Goal: Find specific page/section: Find specific page/section

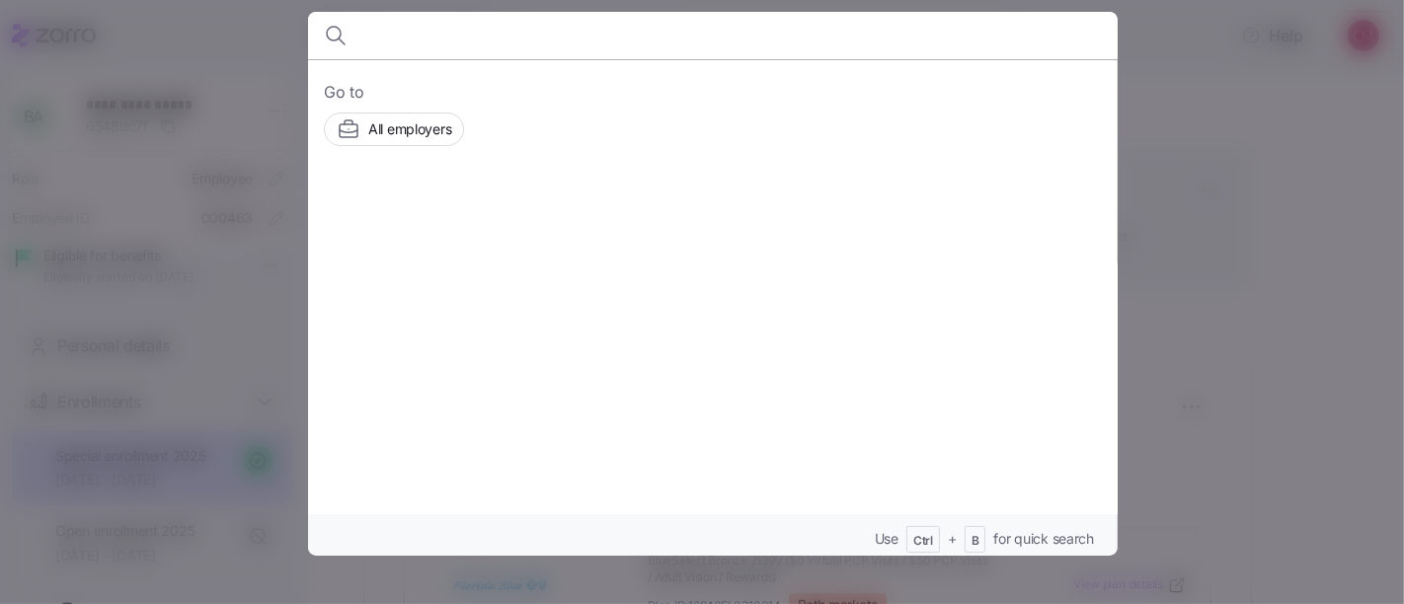
scroll to position [214, 0]
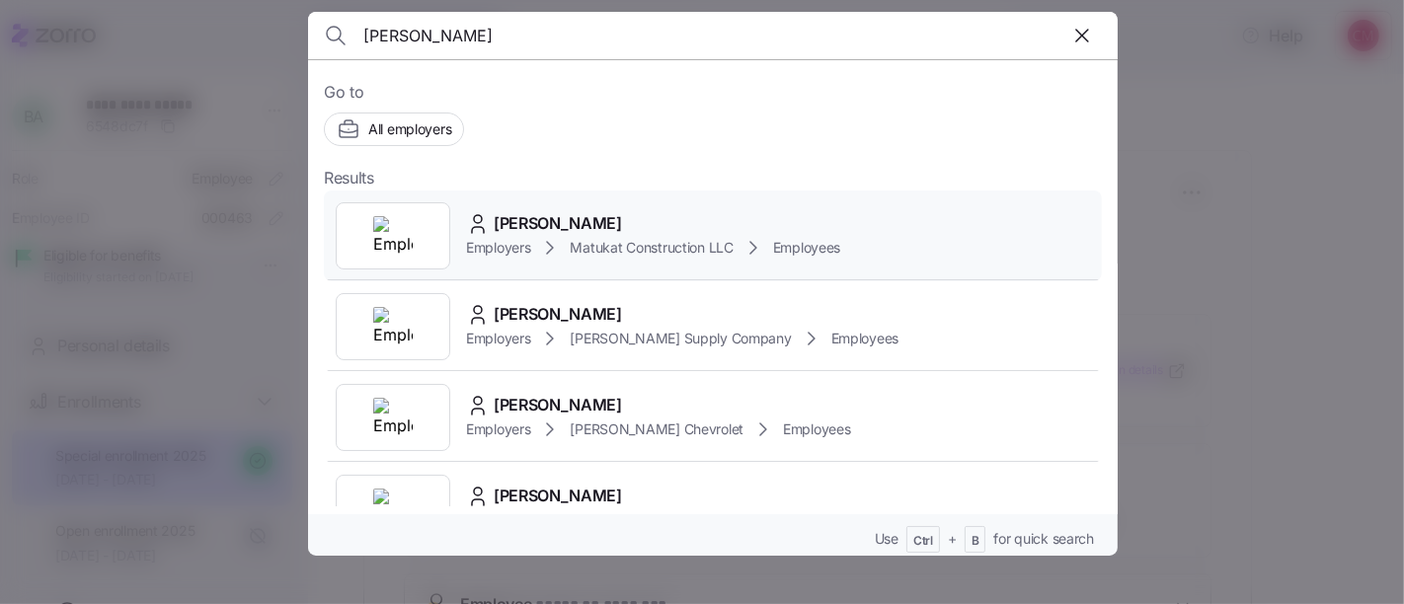
type input "josh bryant"
click at [407, 237] on img at bounding box center [392, 235] width 39 height 39
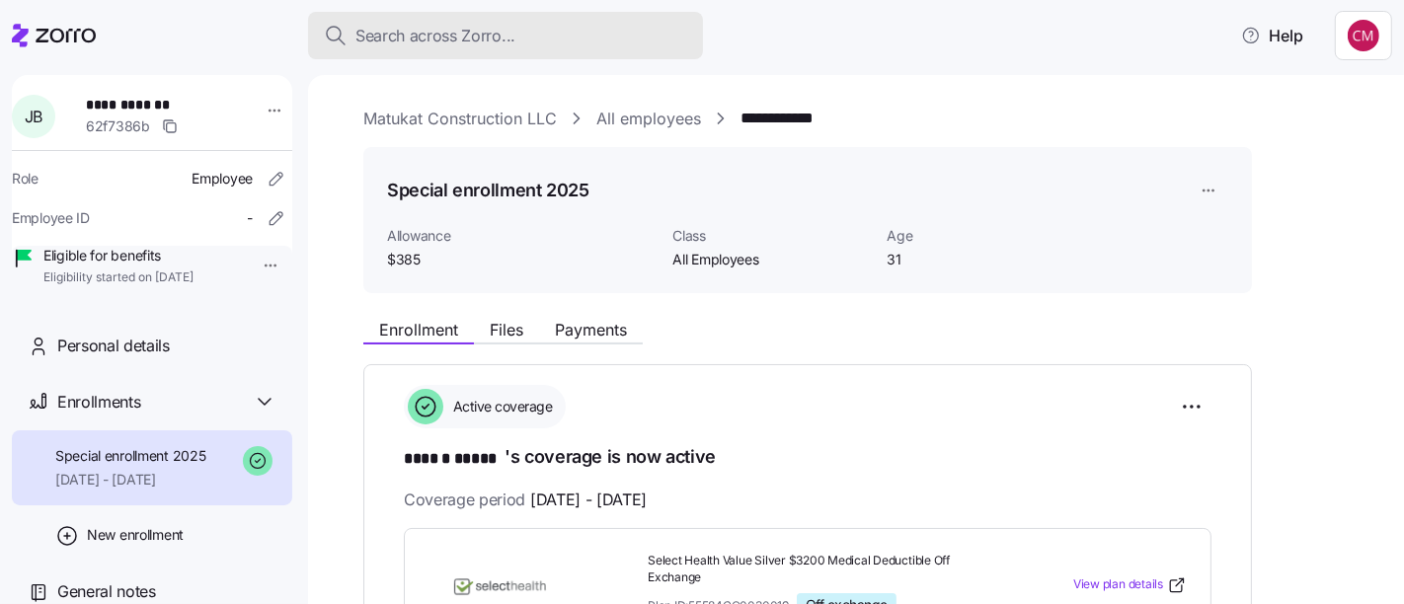
click at [588, 41] on div "Search across Zorro..." at bounding box center [505, 36] width 363 height 25
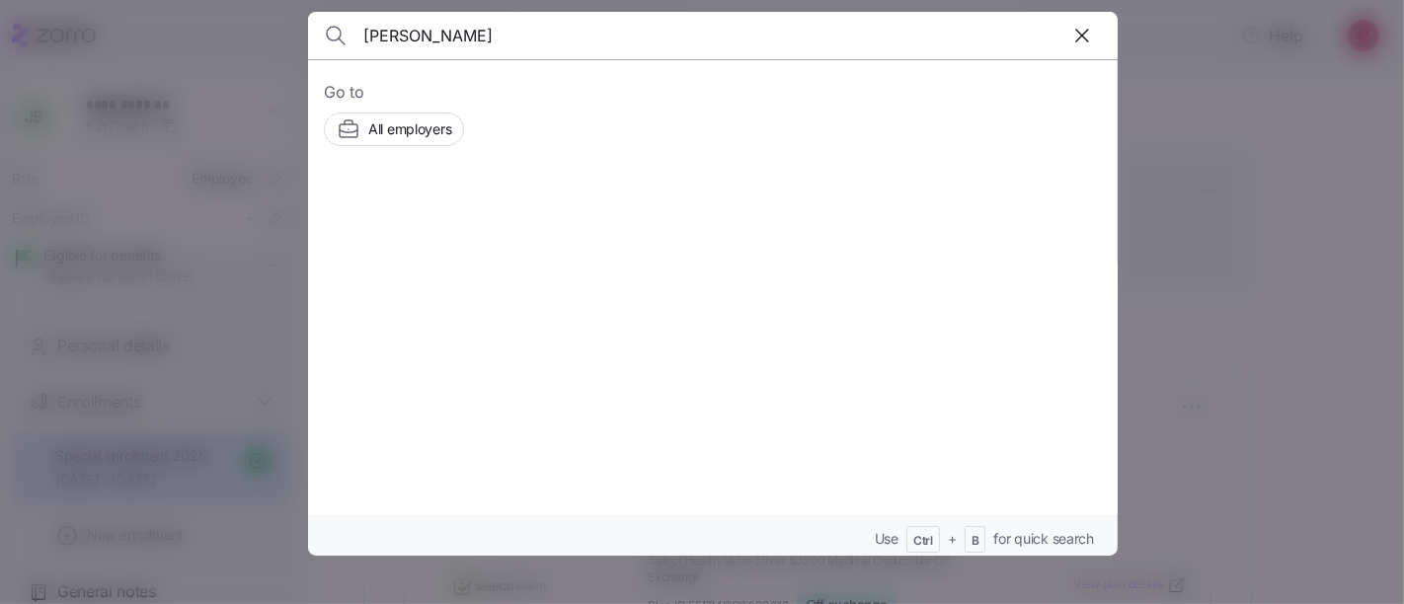
type input "[PERSON_NAME]"
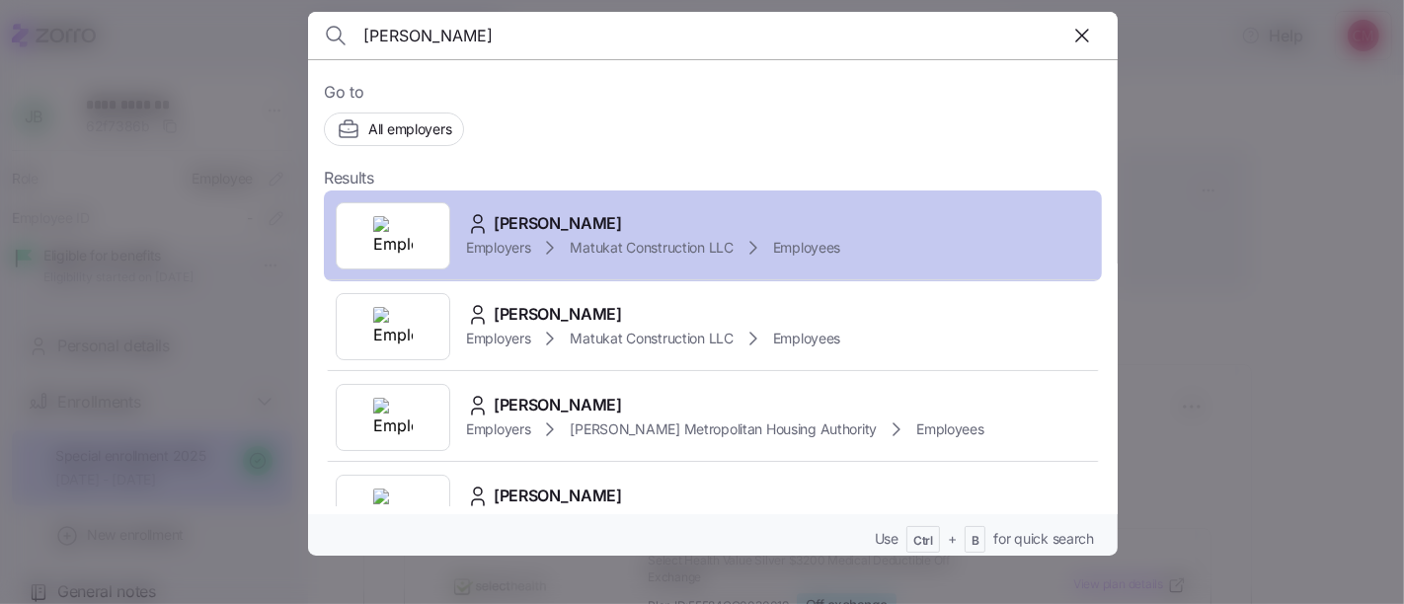
click at [397, 248] on img at bounding box center [392, 235] width 39 height 39
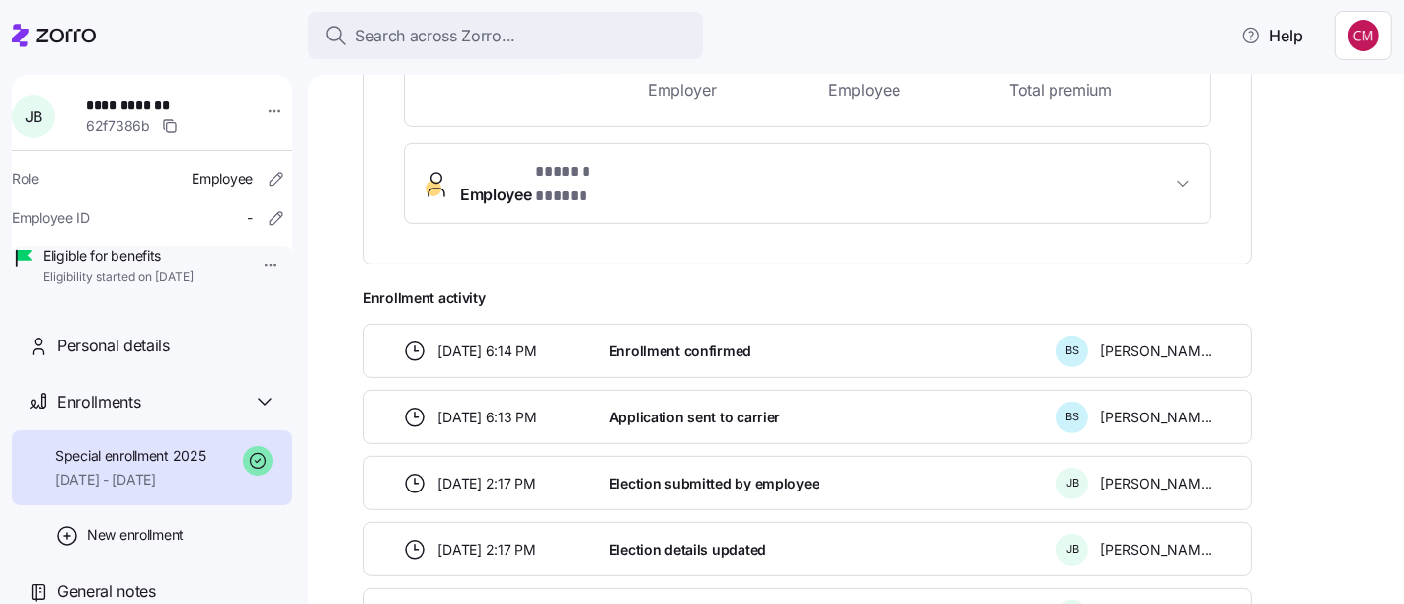
scroll to position [732, 0]
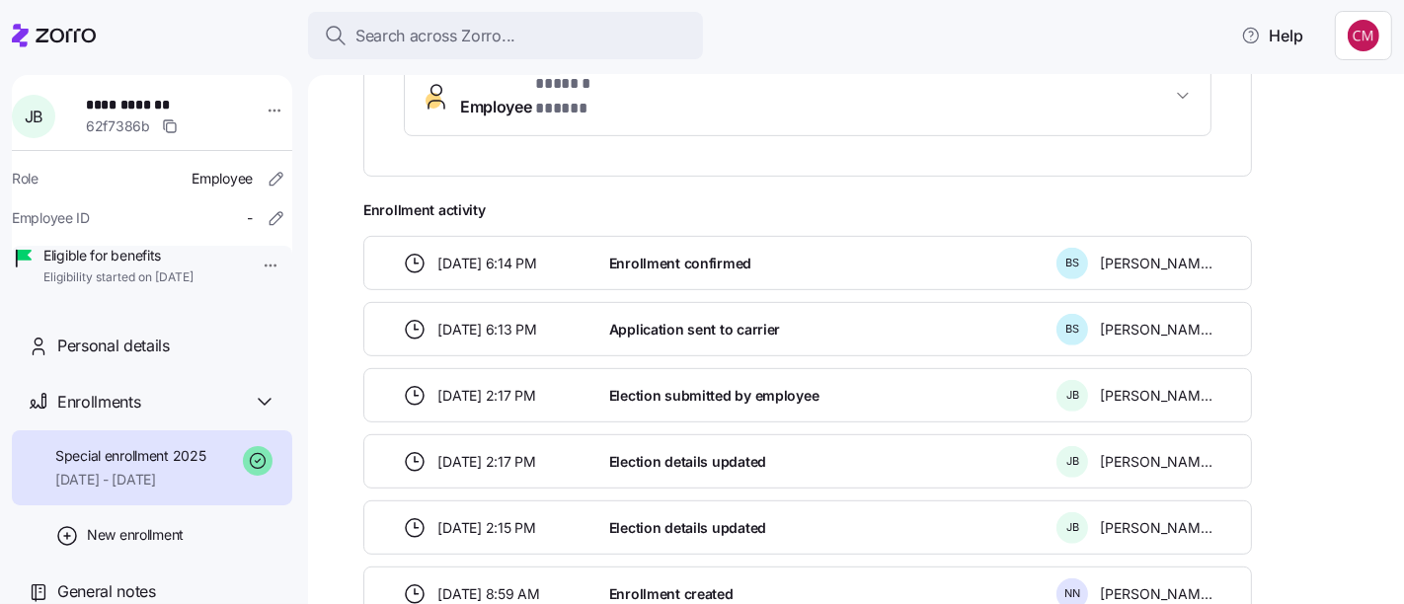
click at [898, 101] on button "Employee * ****** ***** *" at bounding box center [807, 95] width 805 height 79
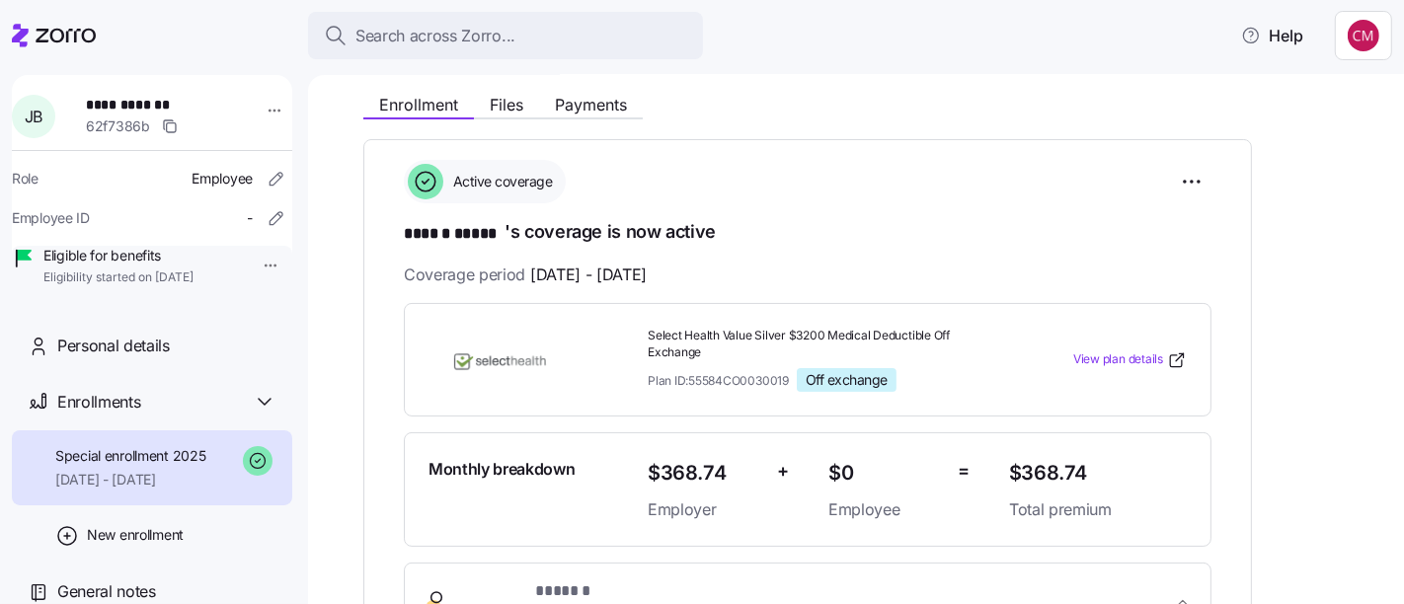
scroll to position [220, 0]
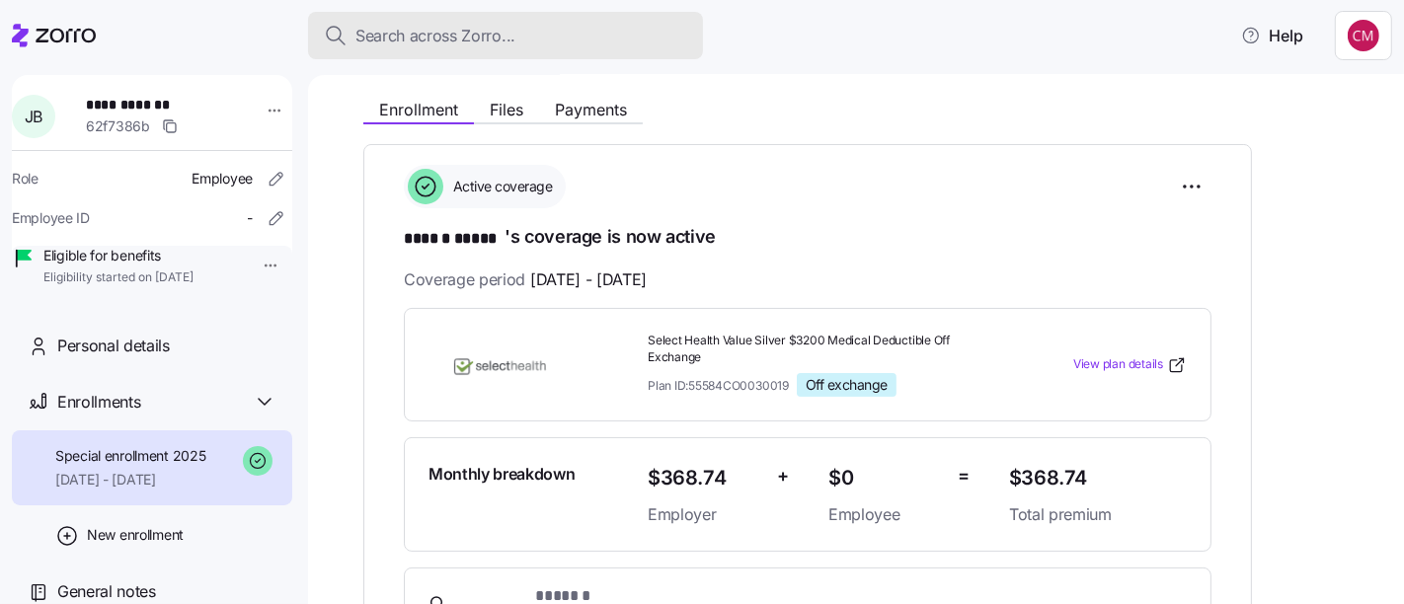
click at [624, 43] on div "Search across Zorro..." at bounding box center [505, 36] width 363 height 25
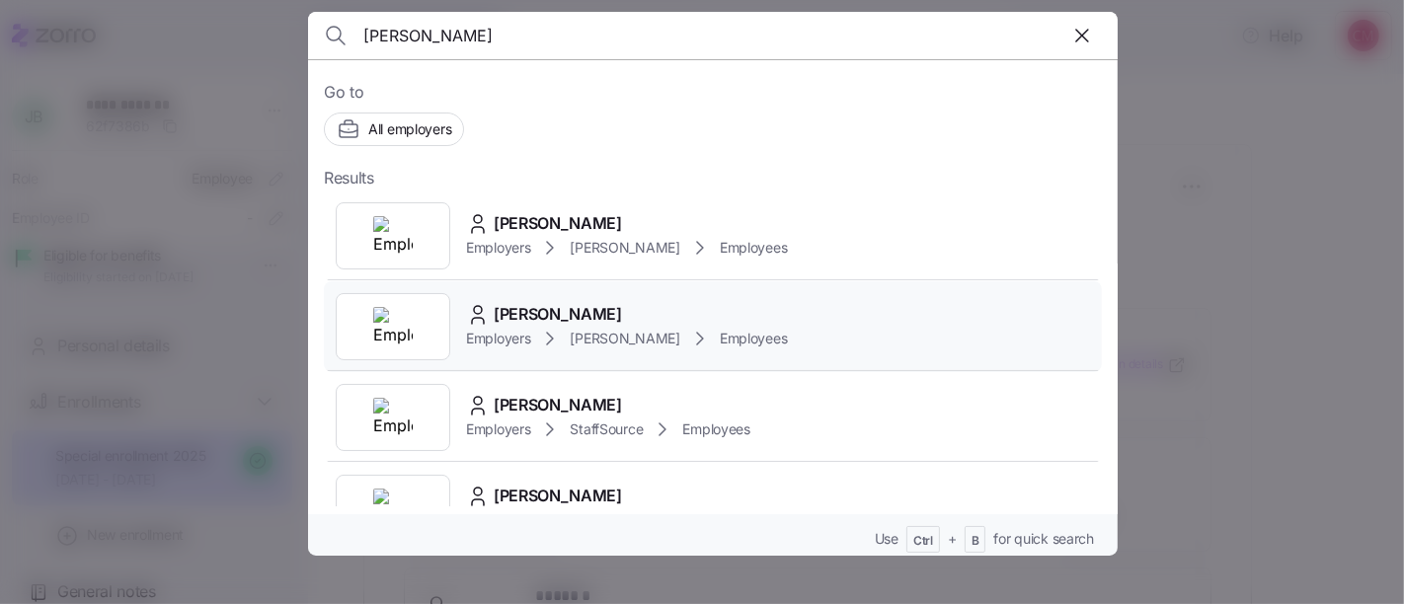
type input "[PERSON_NAME]"
click at [382, 342] on img at bounding box center [392, 326] width 39 height 39
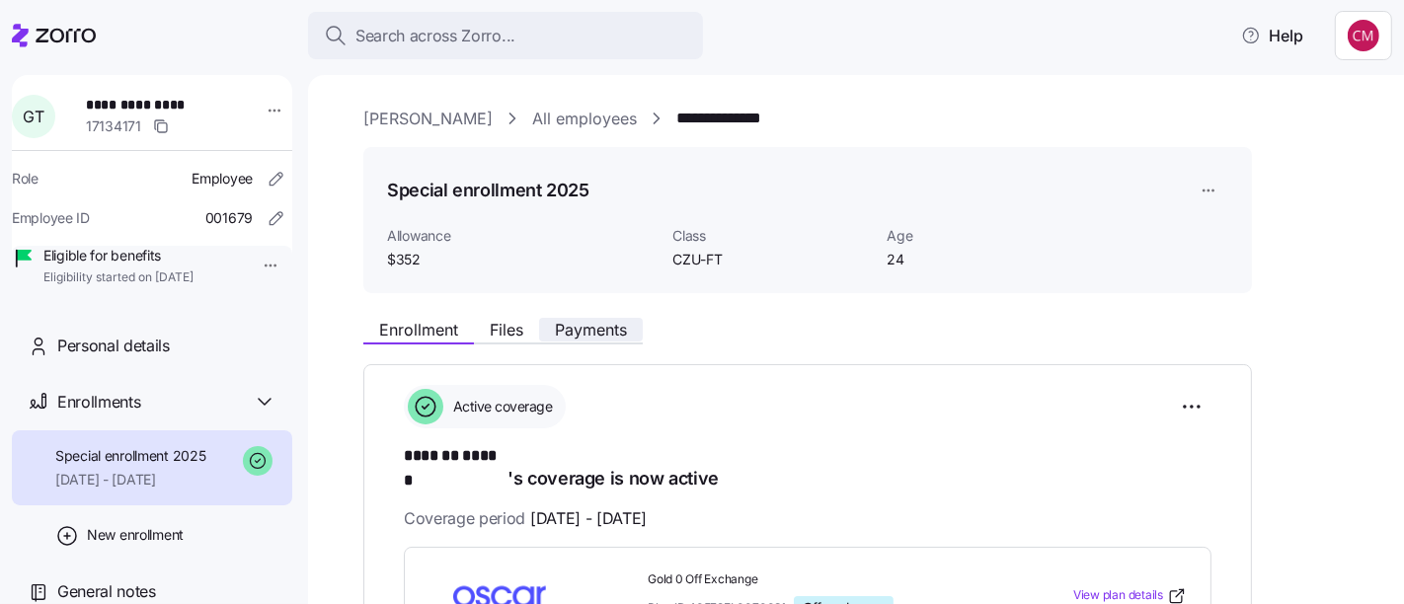
click at [594, 338] on span "Payments" at bounding box center [591, 330] width 72 height 16
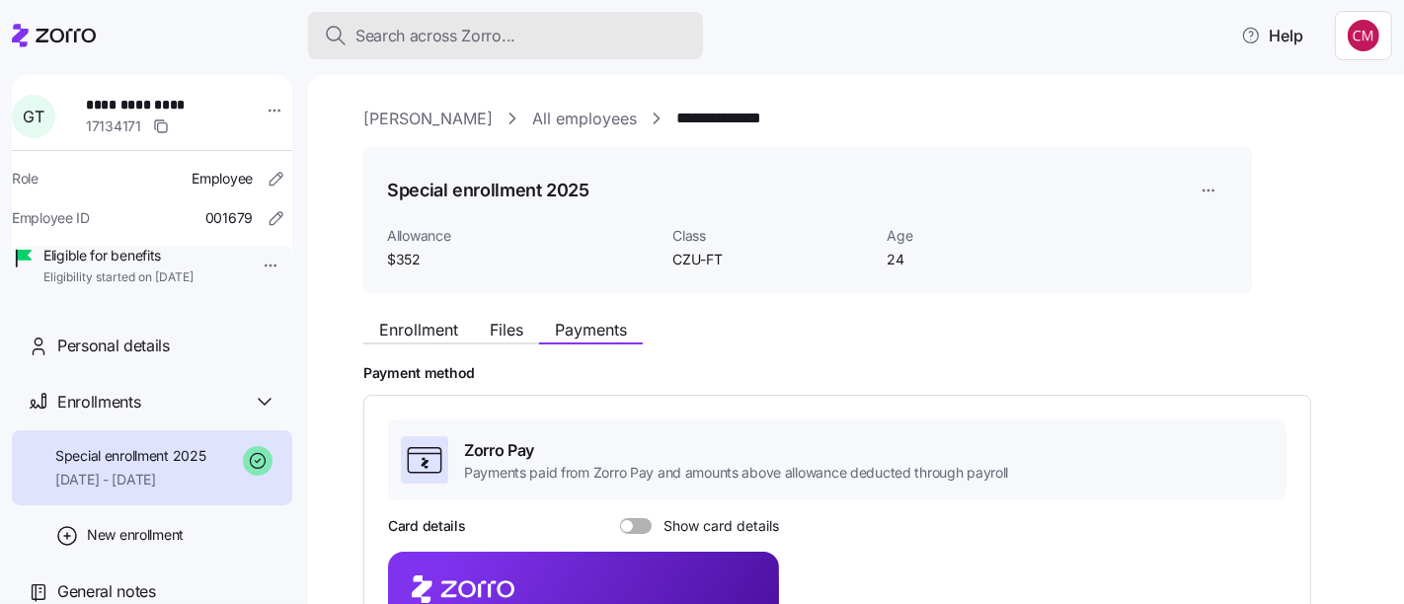
click at [626, 45] on div "Search across Zorro..." at bounding box center [505, 36] width 363 height 25
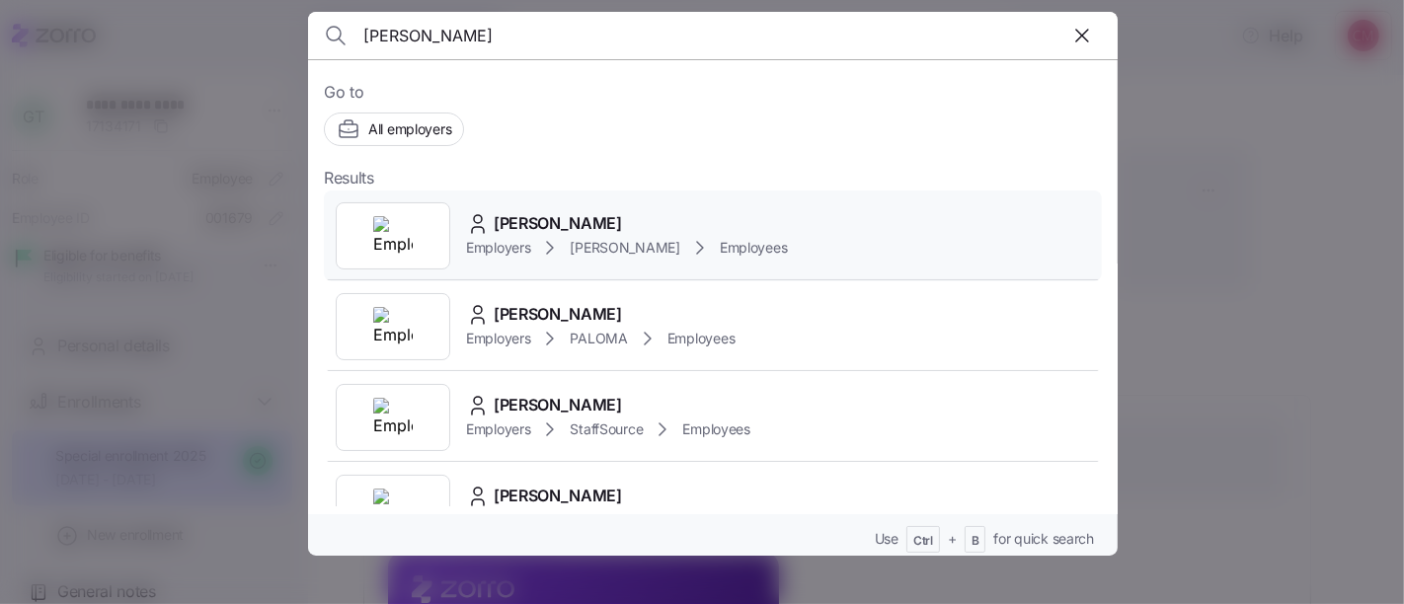
type input "[PERSON_NAME]"
click at [407, 226] on img at bounding box center [392, 235] width 39 height 39
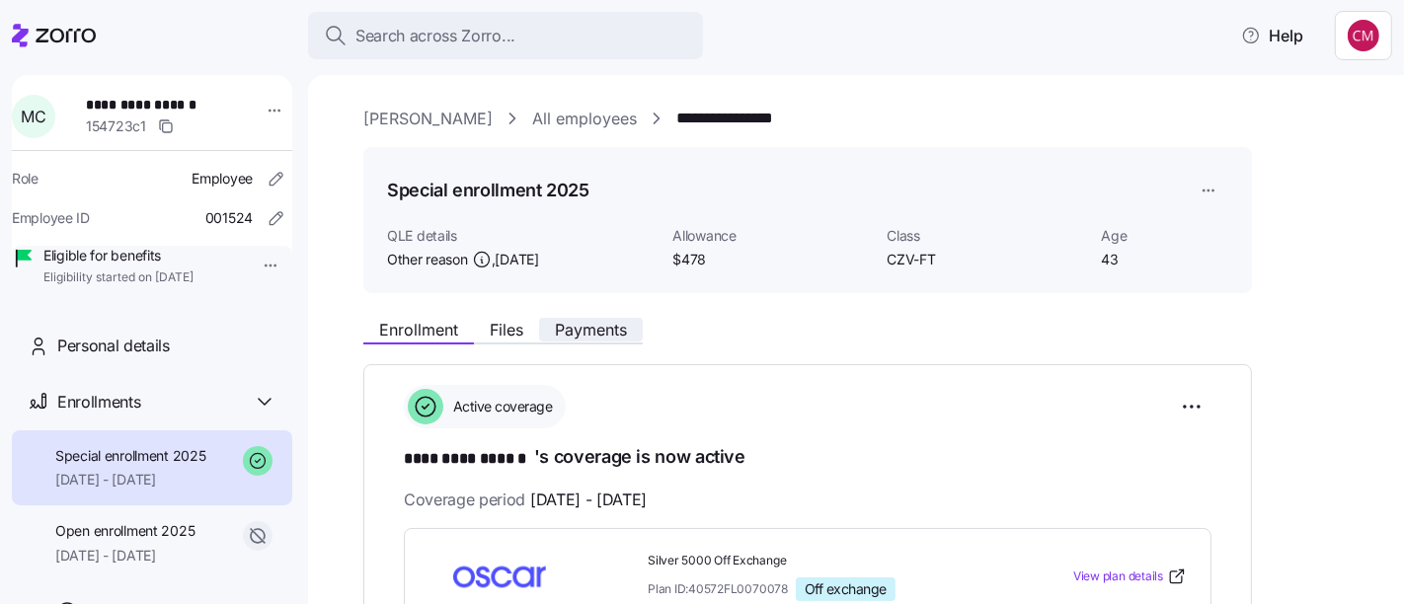
click at [603, 338] on span "Payments" at bounding box center [591, 330] width 72 height 16
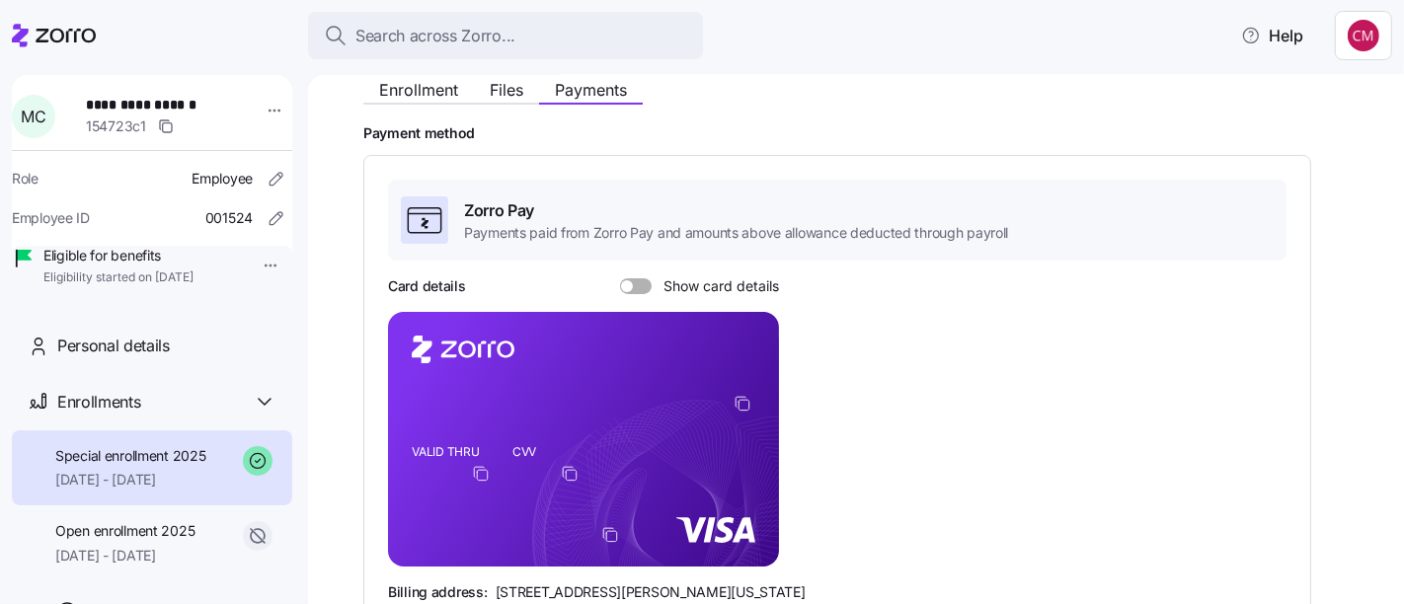
scroll to position [242, 0]
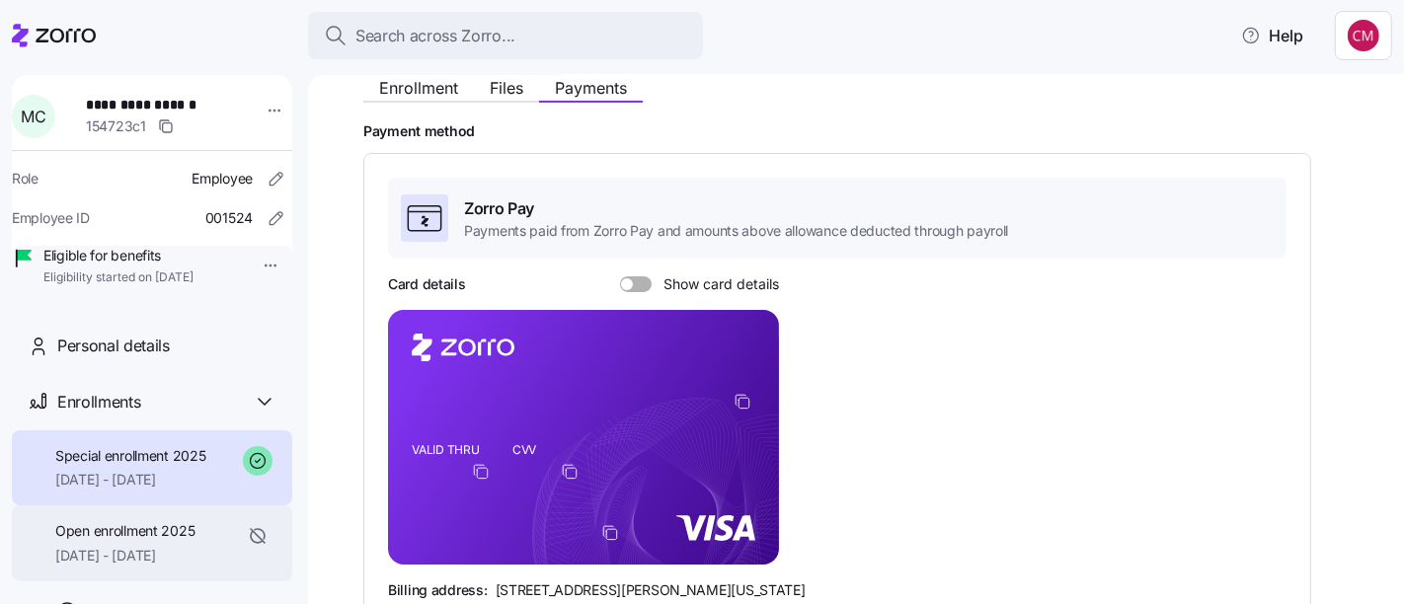
click at [181, 566] on span "[DATE] - [DATE]" at bounding box center [124, 556] width 139 height 20
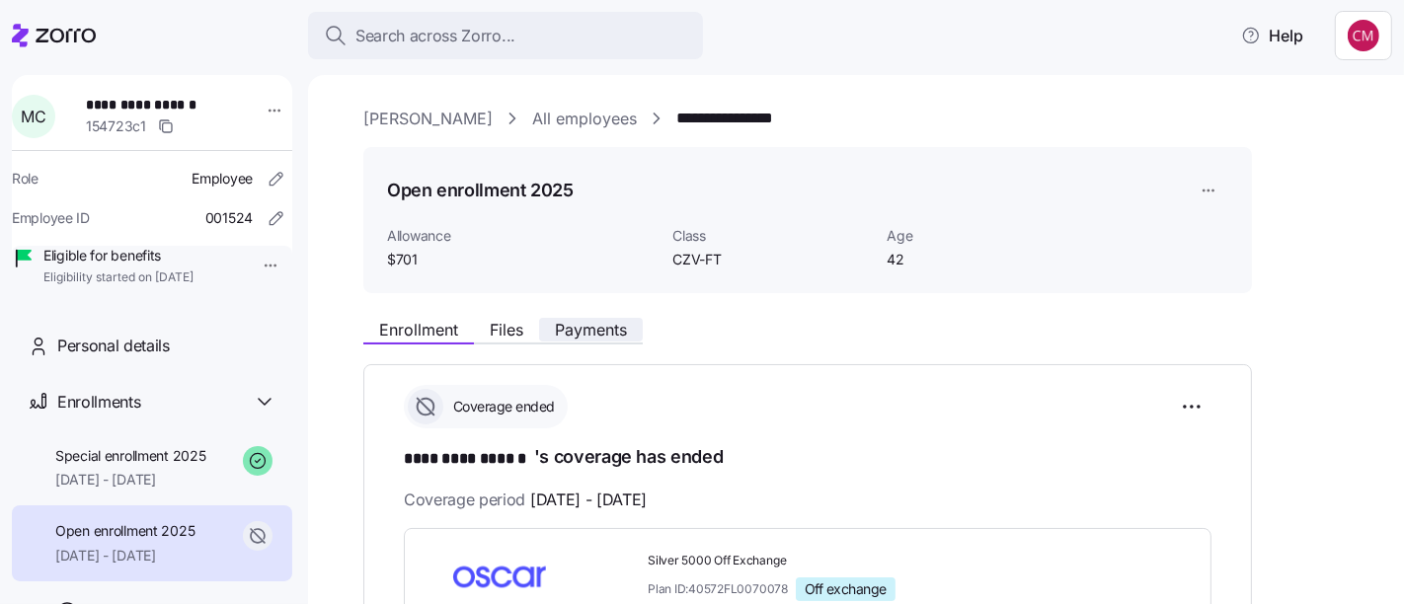
click at [577, 337] on span "Payments" at bounding box center [591, 330] width 72 height 16
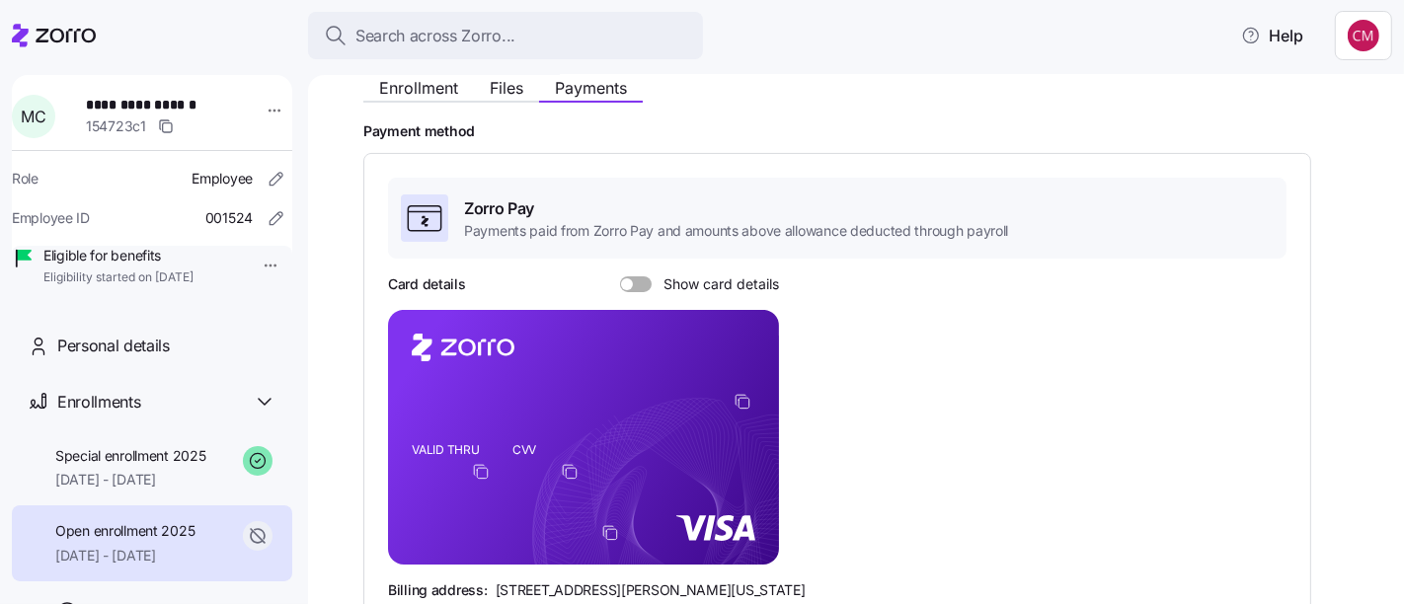
scroll to position [253, 0]
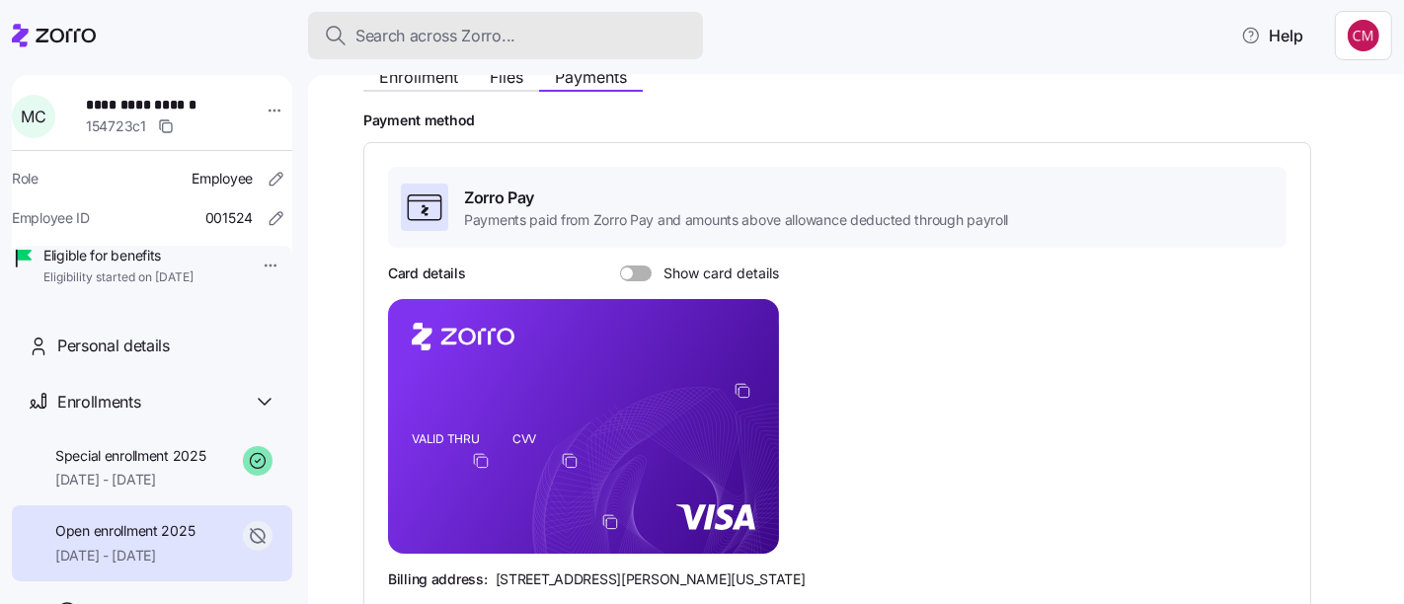
click at [619, 39] on div "Search across Zorro..." at bounding box center [505, 36] width 363 height 25
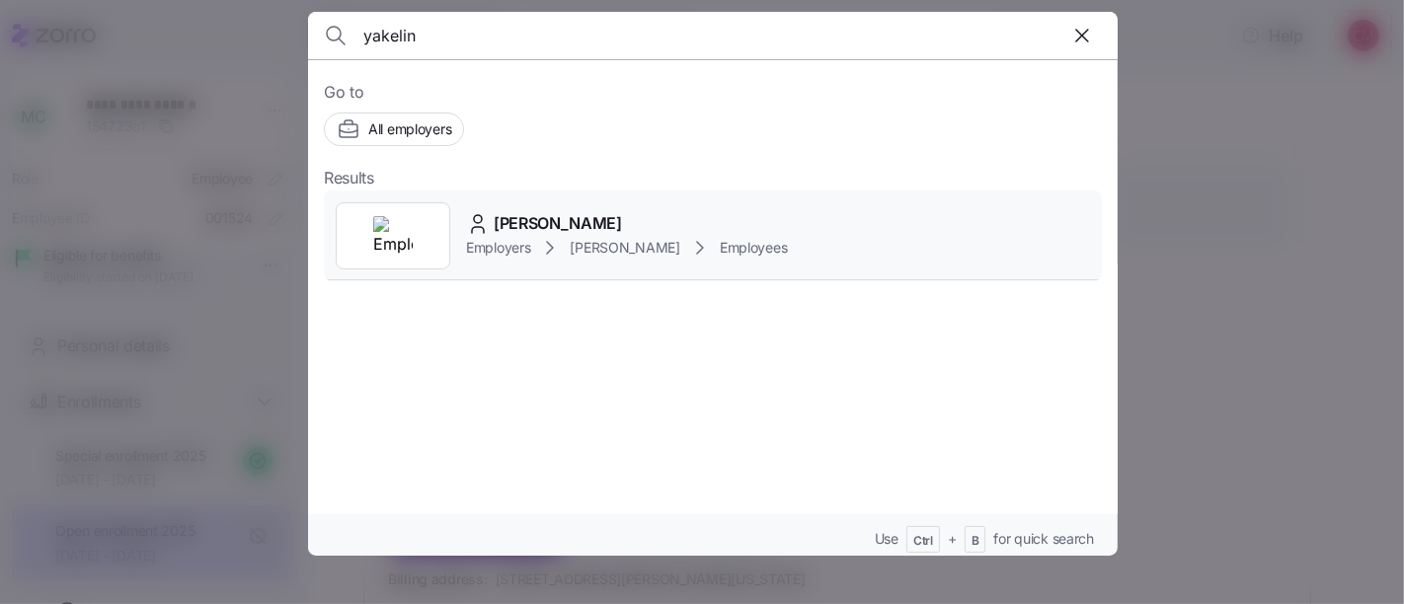
type input "yakelin"
click at [391, 240] on img at bounding box center [392, 235] width 39 height 39
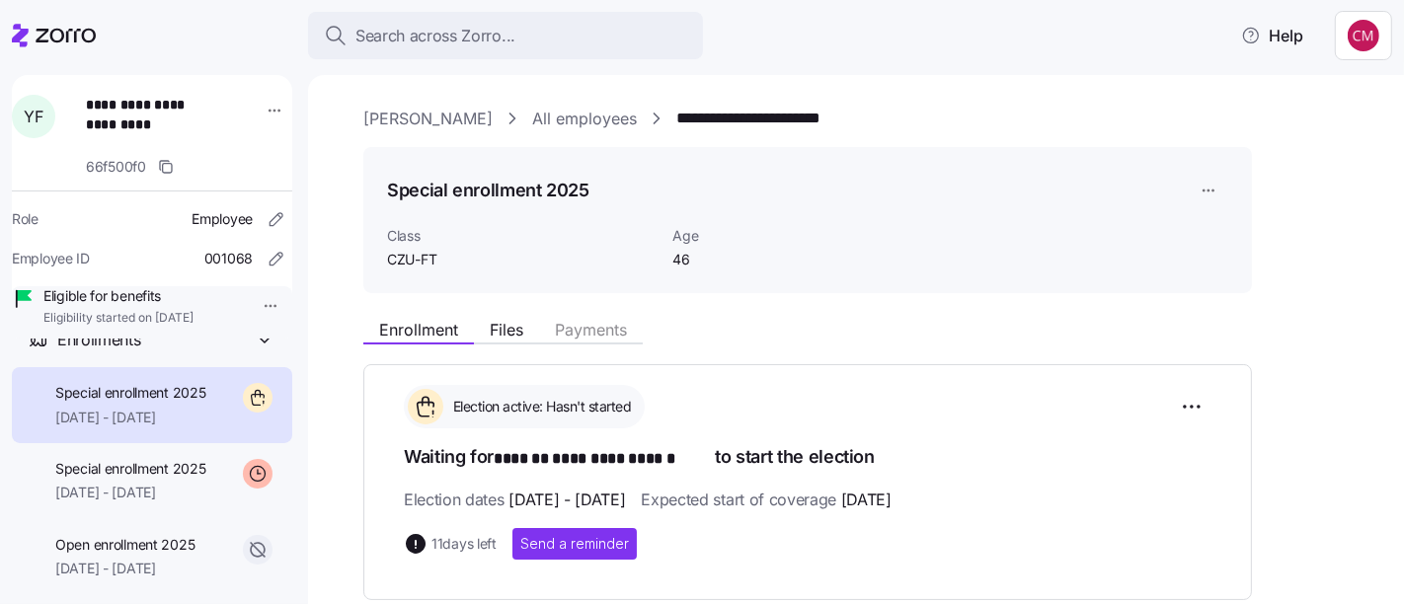
scroll to position [107, 0]
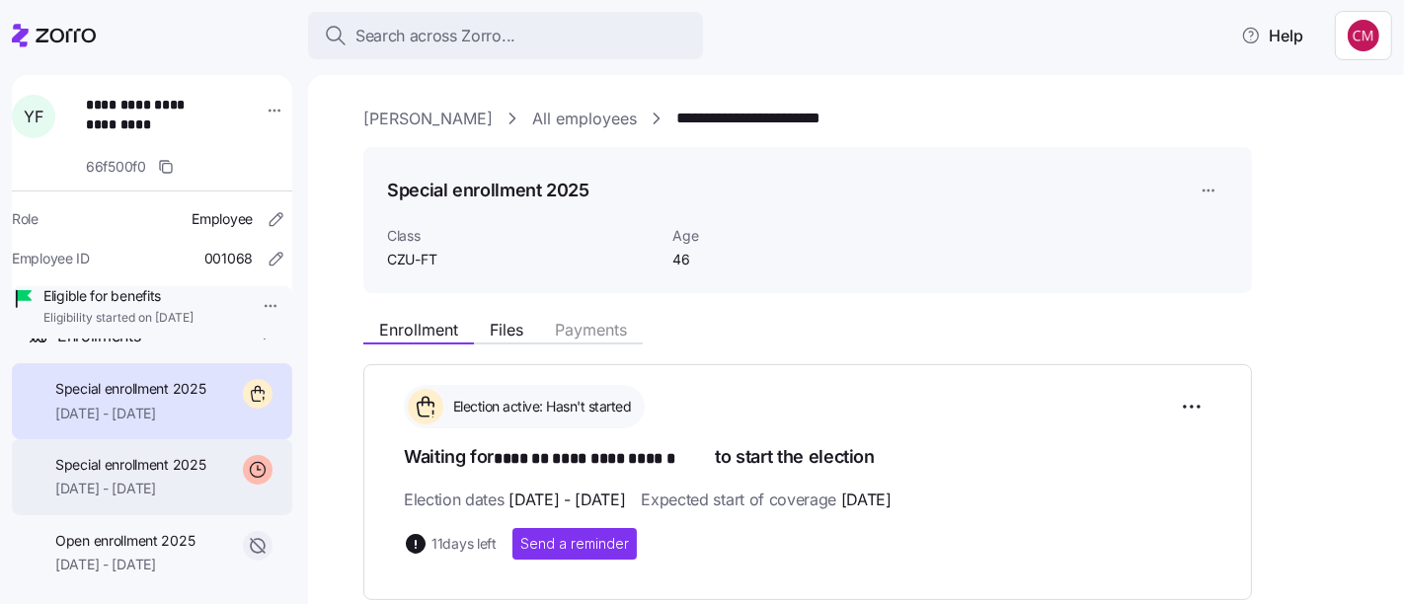
click at [168, 498] on span "[DATE] - [DATE]" at bounding box center [130, 489] width 151 height 20
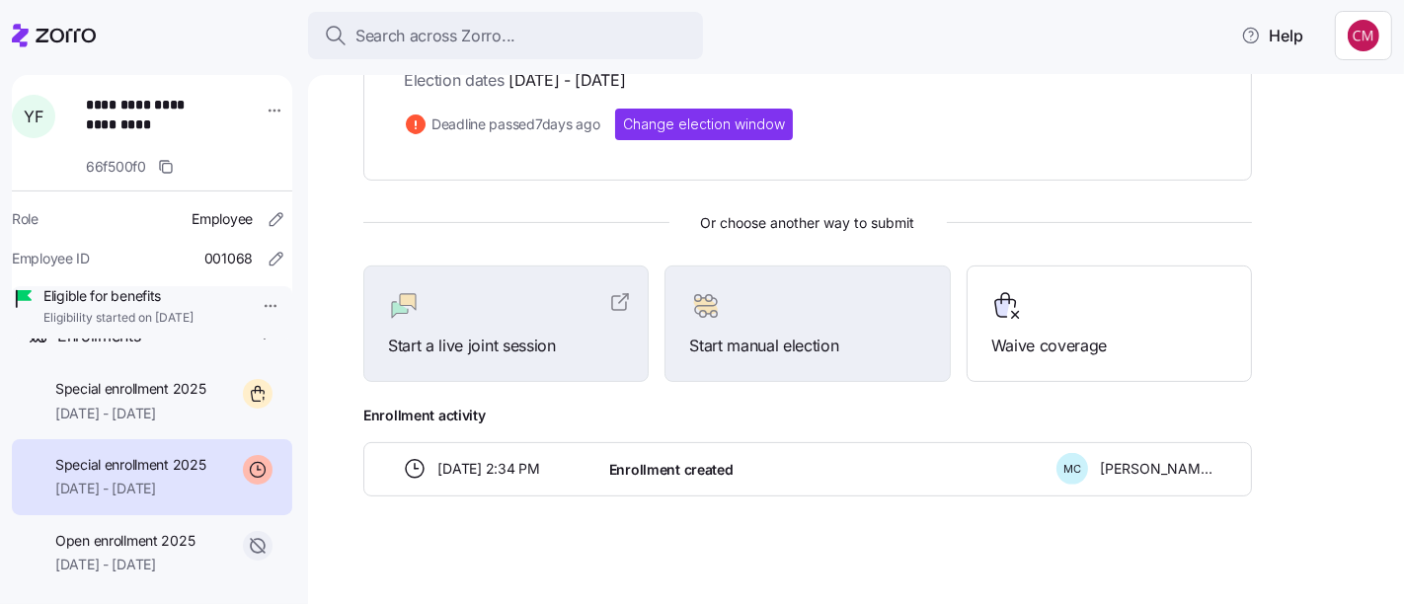
scroll to position [425, 0]
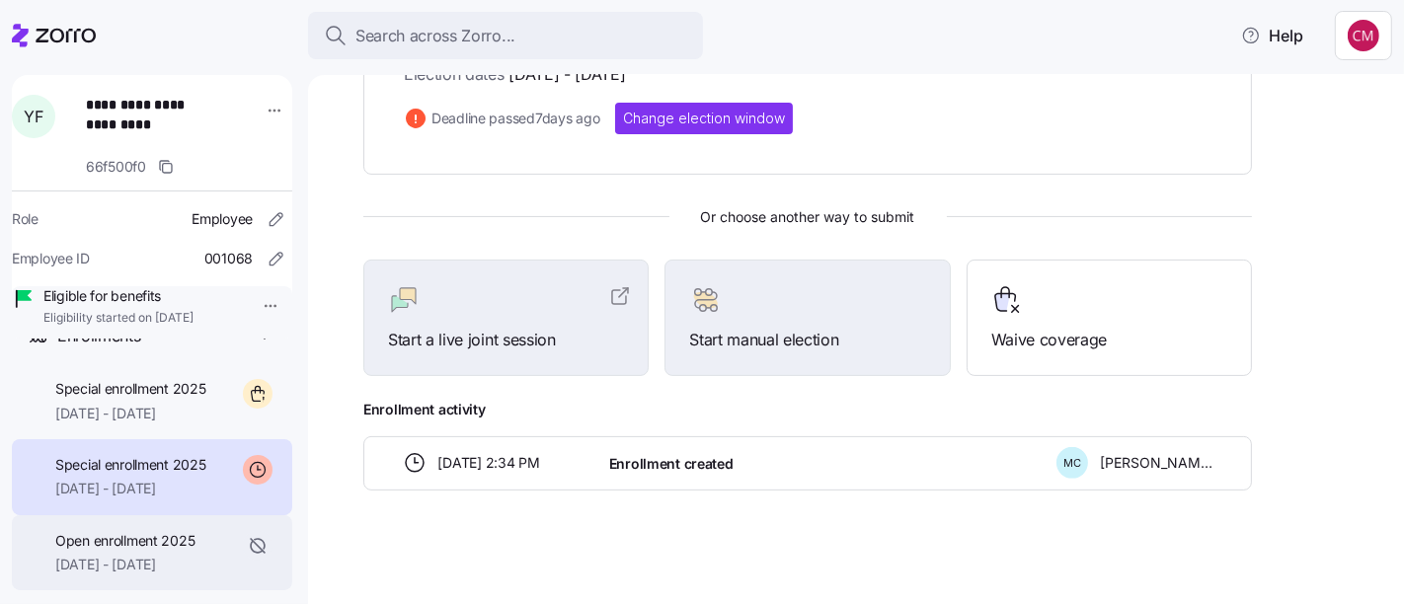
click at [161, 574] on span "[DATE] - [DATE]" at bounding box center [124, 565] width 139 height 20
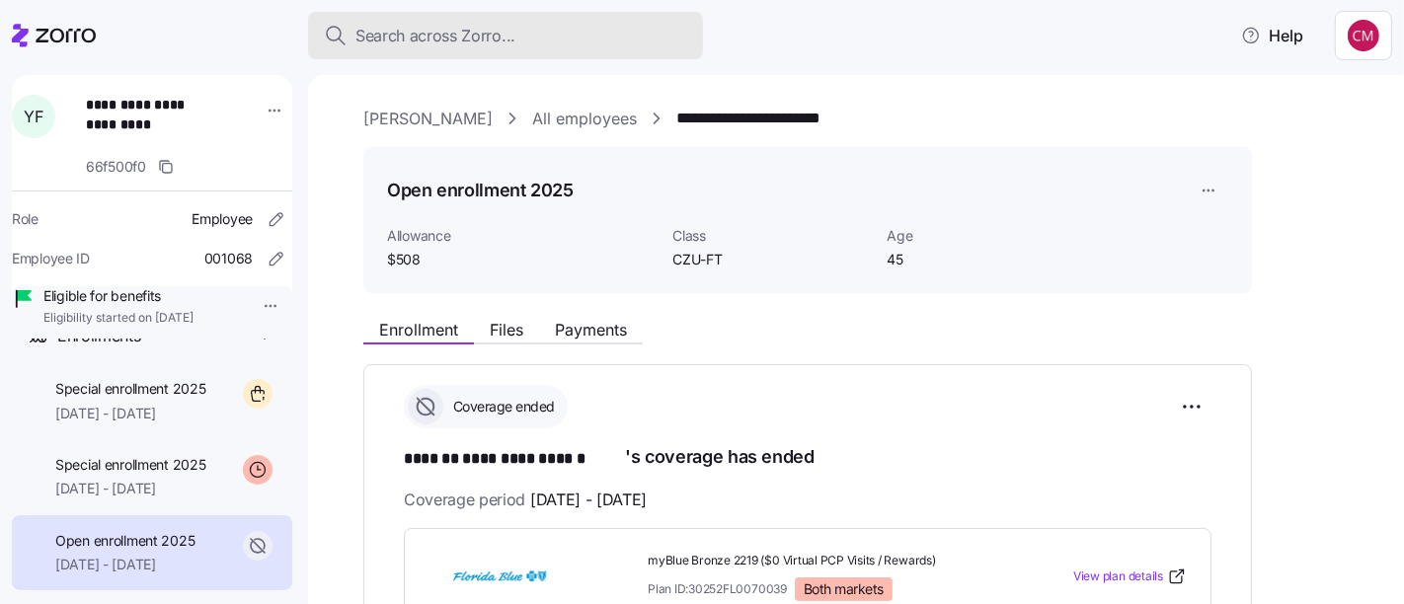
click at [598, 35] on div "Search across Zorro..." at bounding box center [505, 36] width 363 height 25
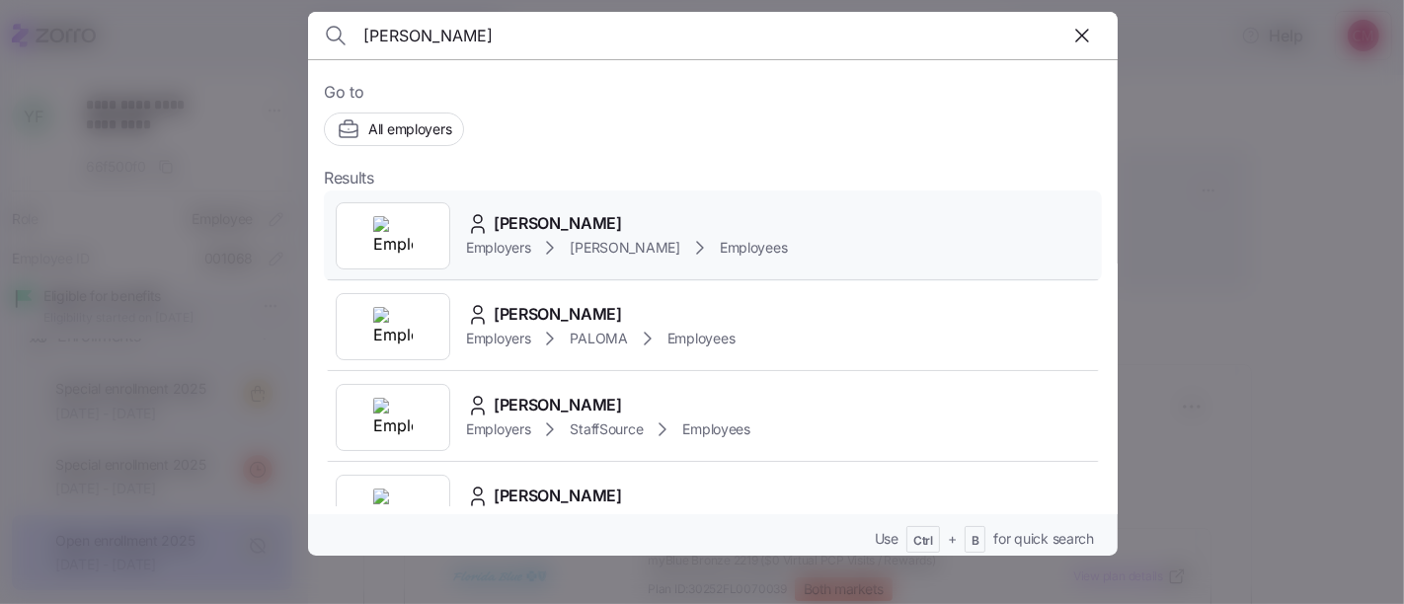
type input "[PERSON_NAME]"
click at [380, 242] on img at bounding box center [392, 235] width 39 height 39
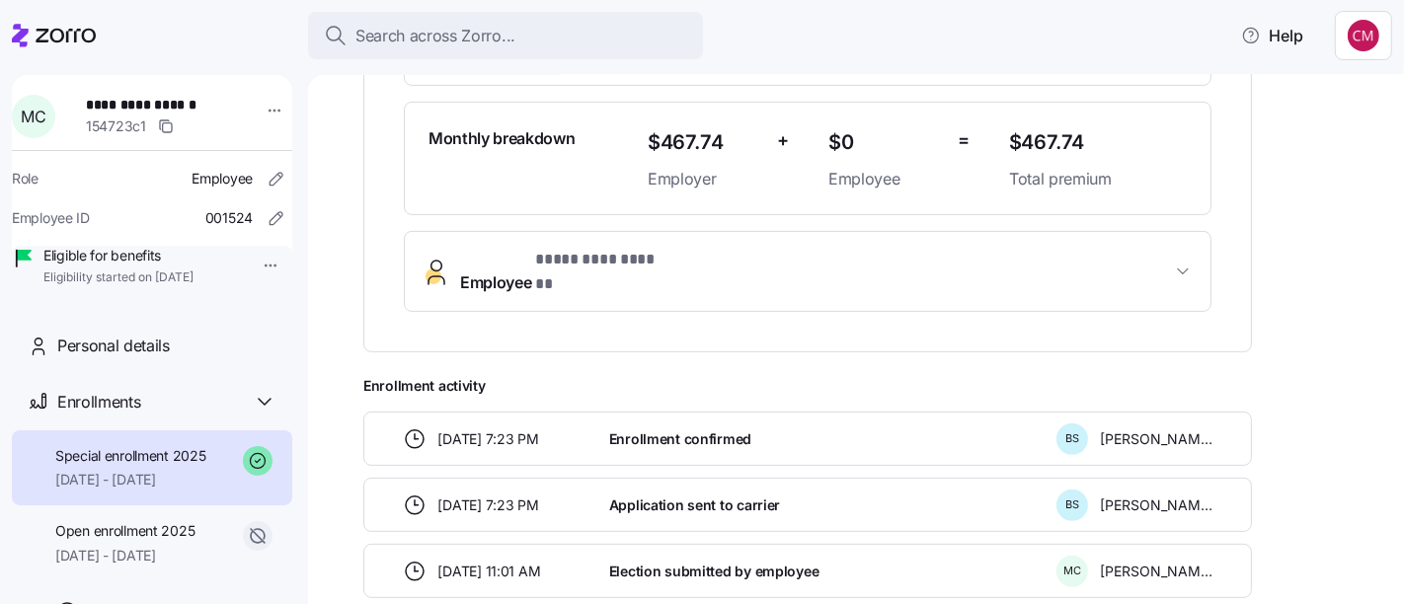
scroll to position [542, 0]
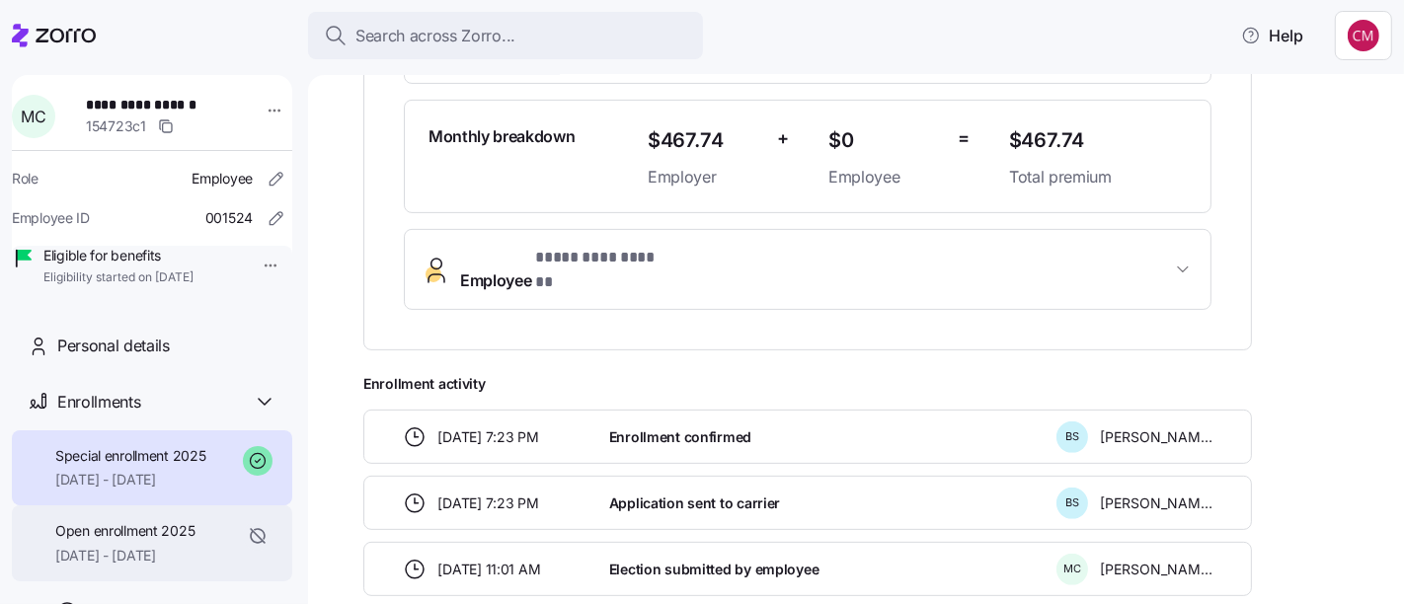
click at [163, 566] on span "[DATE] - [DATE]" at bounding box center [124, 556] width 139 height 20
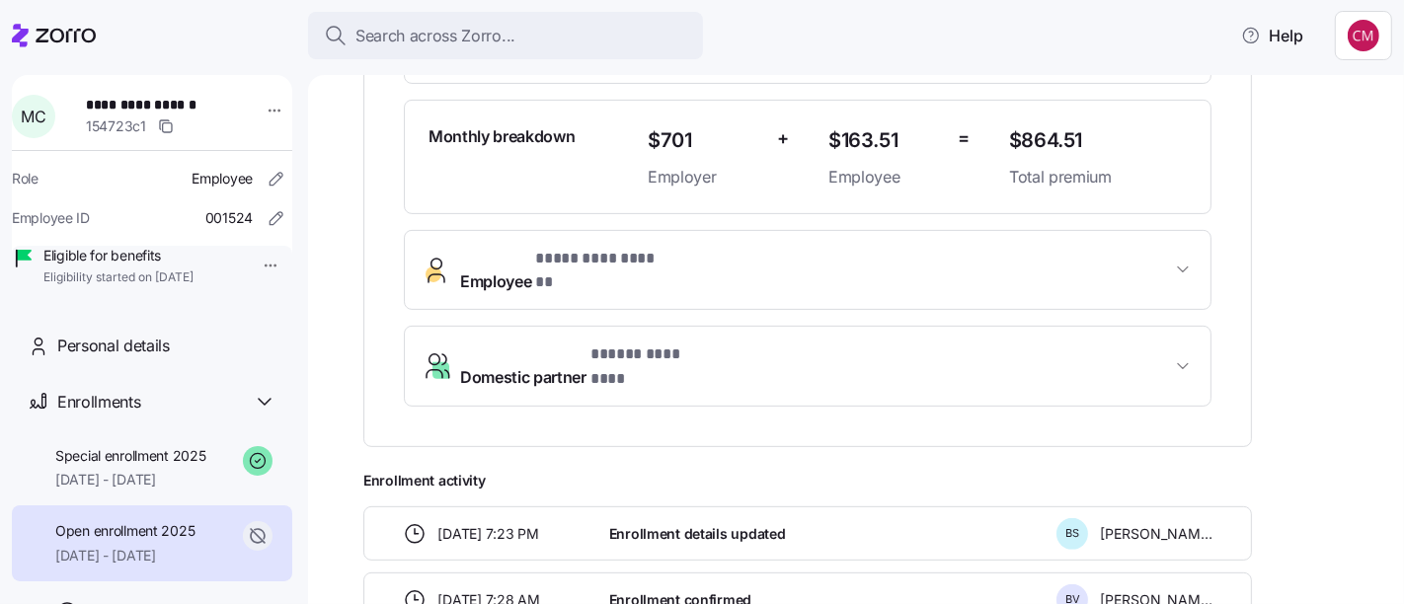
scroll to position [542, 0]
click at [143, 533] on div "Open enrollment 2025 [DATE] - [DATE]" at bounding box center [152, 543] width 280 height 76
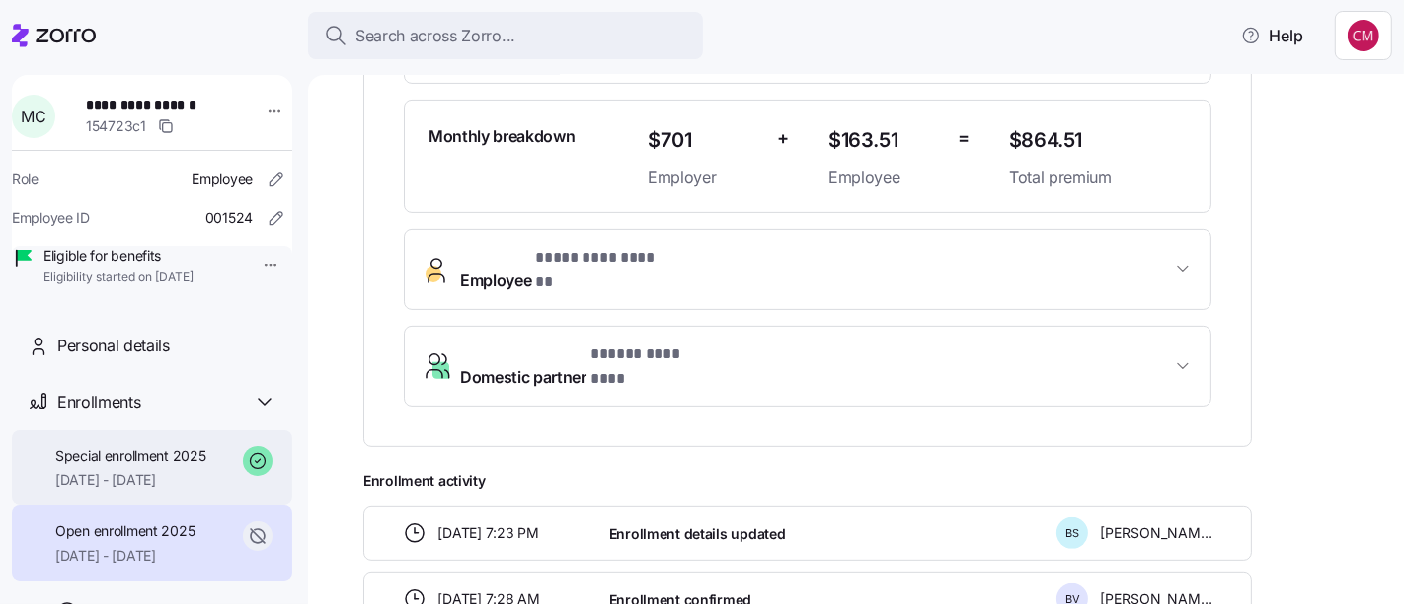
click at [166, 490] on span "[DATE] - [DATE]" at bounding box center [130, 480] width 151 height 20
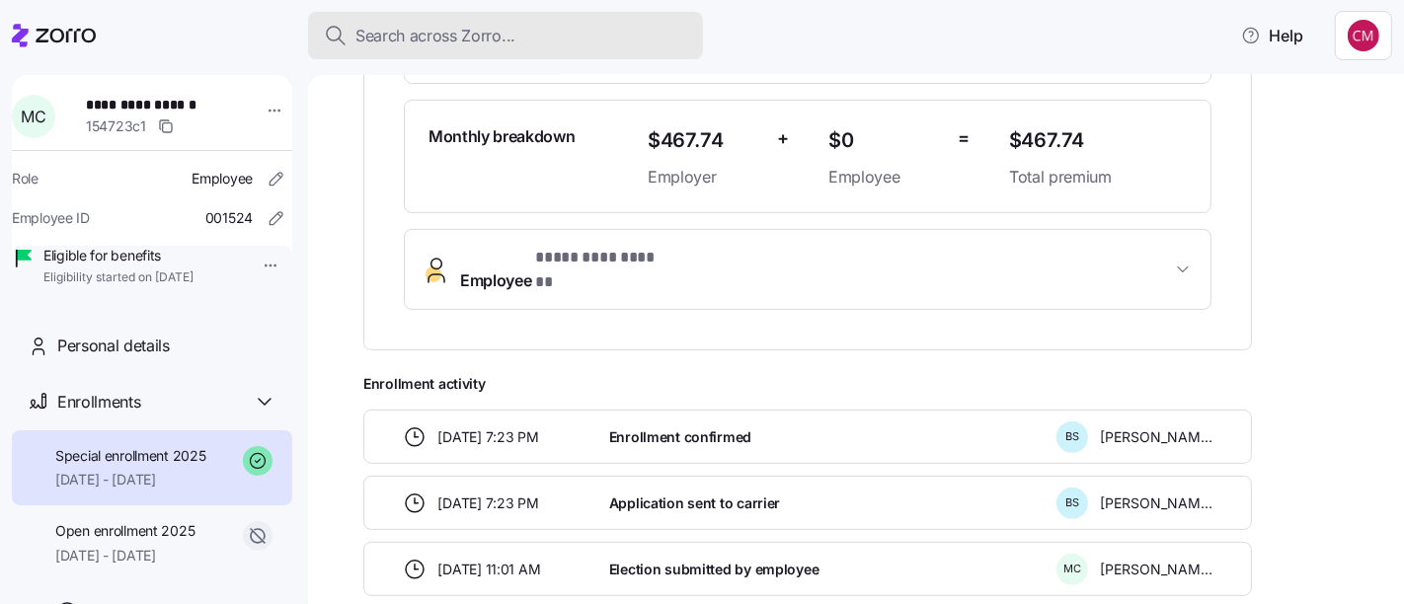
click at [602, 39] on div "Search across Zorro..." at bounding box center [505, 36] width 363 height 25
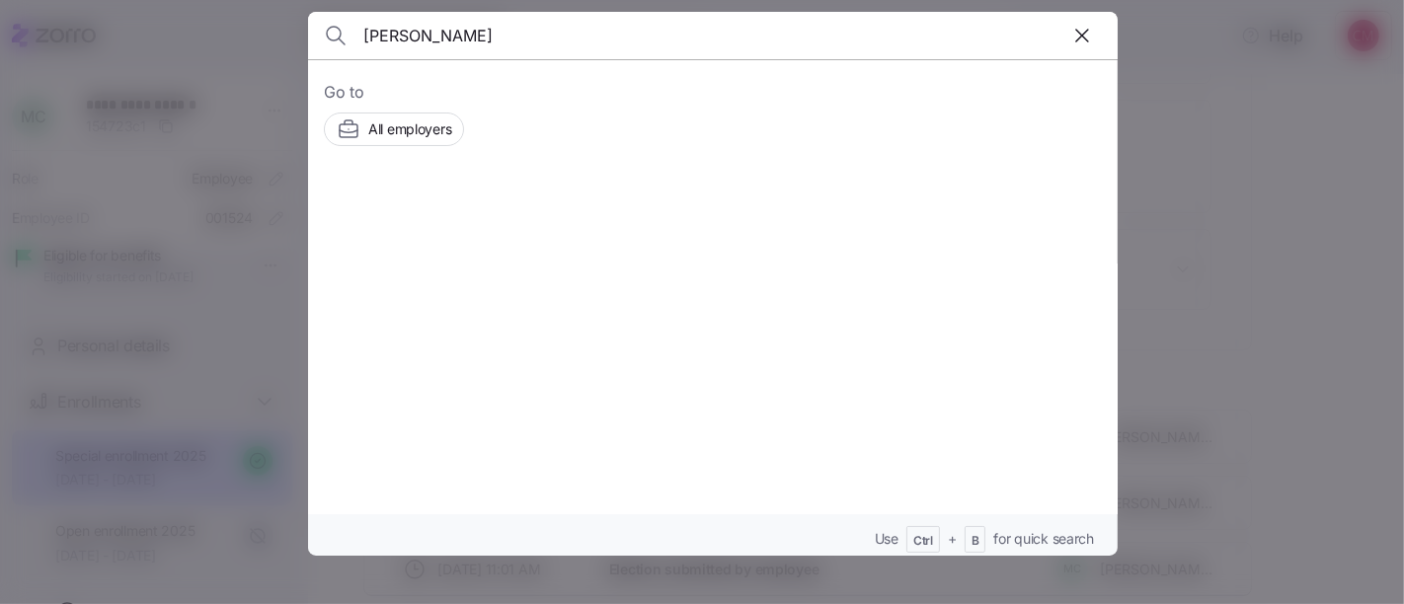
type input "[PERSON_NAME]"
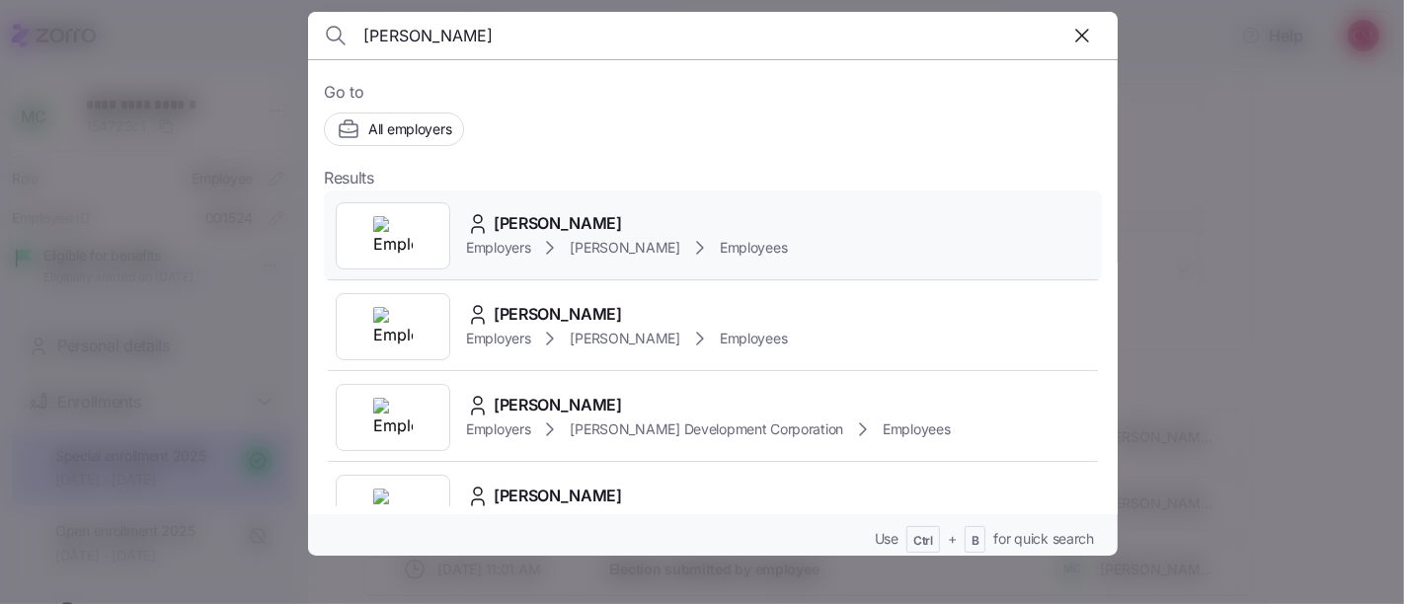
click at [395, 233] on img at bounding box center [392, 235] width 39 height 39
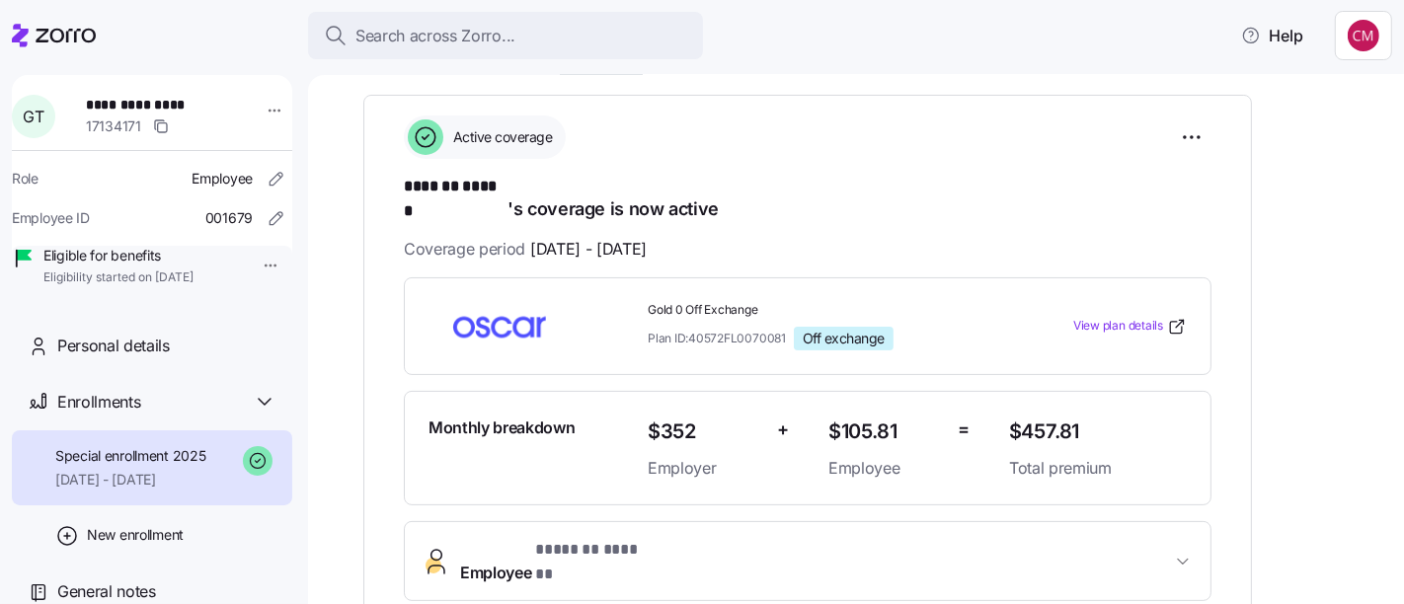
scroll to position [271, 0]
